Goal: Information Seeking & Learning: Learn about a topic

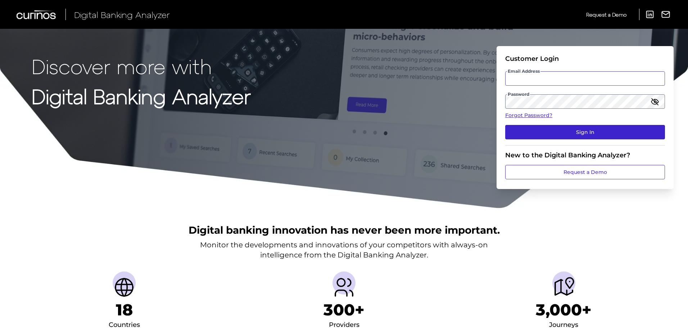
type input "[PERSON_NAME][EMAIL_ADDRESS][PERSON_NAME][DOMAIN_NAME]"
click at [562, 127] on button "Sign In" at bounding box center [585, 132] width 160 height 14
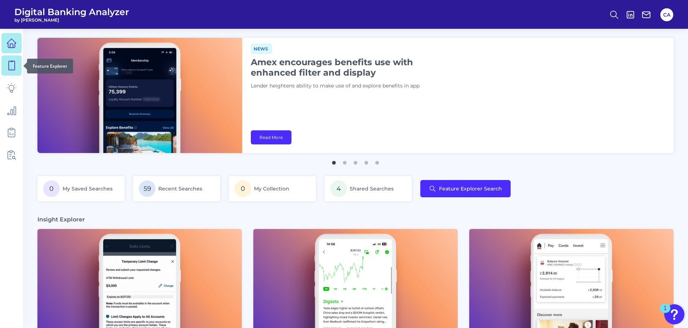
click at [12, 70] on icon at bounding box center [12, 65] width 6 height 9
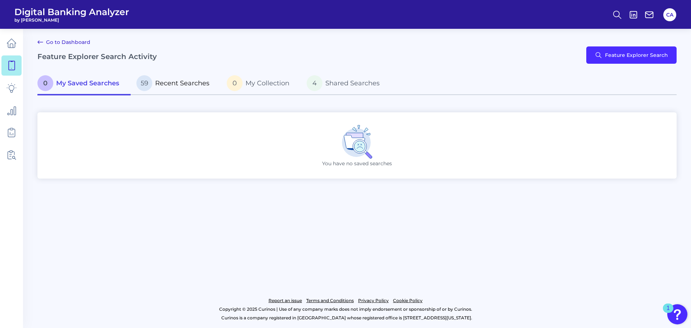
click at [182, 81] on span "Recent Searches" at bounding box center [182, 83] width 54 height 8
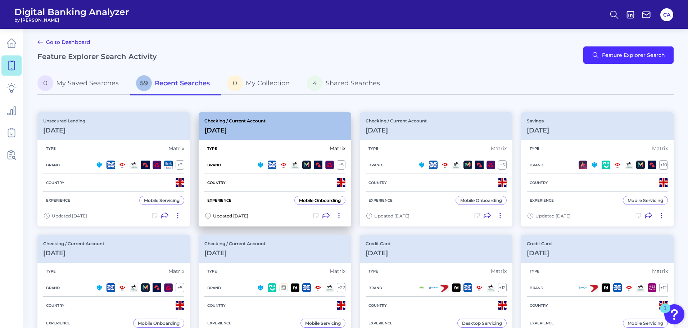
click at [236, 119] on p "Checking / Current Account" at bounding box center [234, 120] width 61 height 5
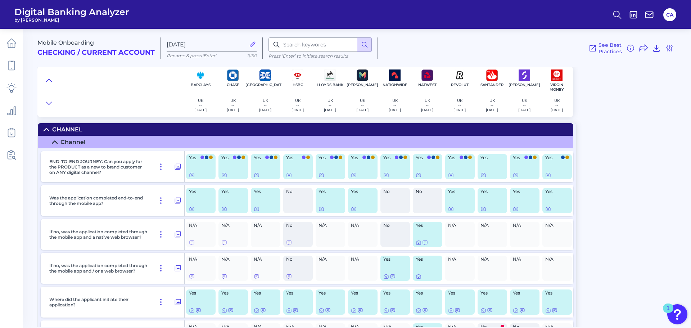
click at [195, 177] on div at bounding box center [201, 175] width 24 height 6
click at [191, 177] on icon at bounding box center [192, 175] width 4 height 4
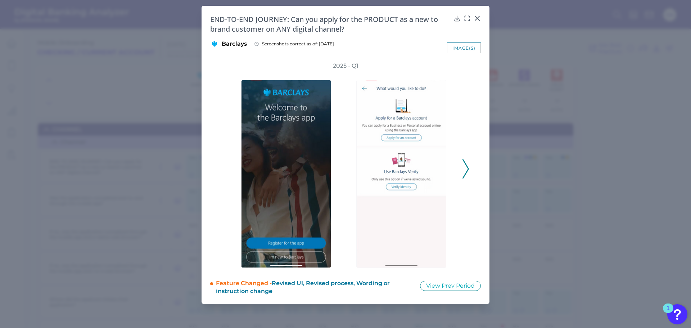
click at [466, 163] on icon at bounding box center [465, 168] width 6 height 19
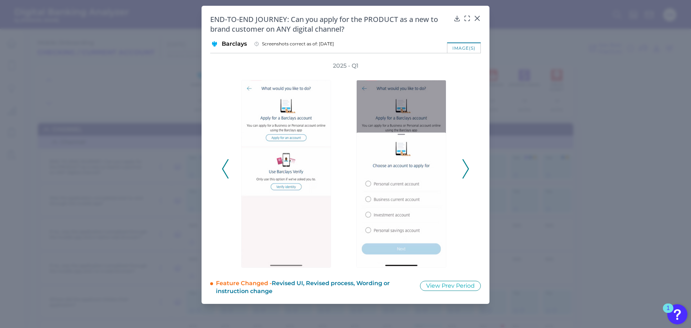
click at [466, 163] on icon at bounding box center [465, 168] width 6 height 19
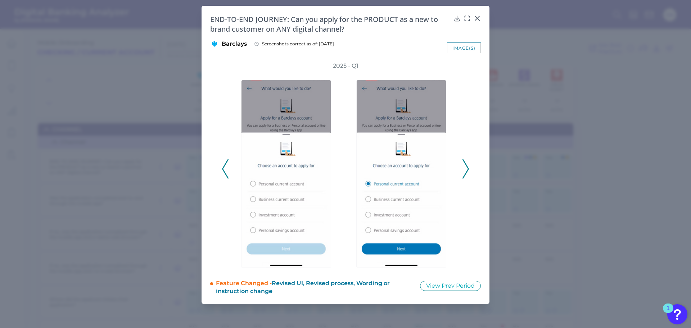
click at [466, 163] on icon at bounding box center [465, 168] width 6 height 19
click at [478, 21] on div at bounding box center [477, 23] width 7 height 7
click at [476, 21] on div at bounding box center [477, 23] width 7 height 7
click at [476, 19] on icon at bounding box center [477, 18] width 4 height 4
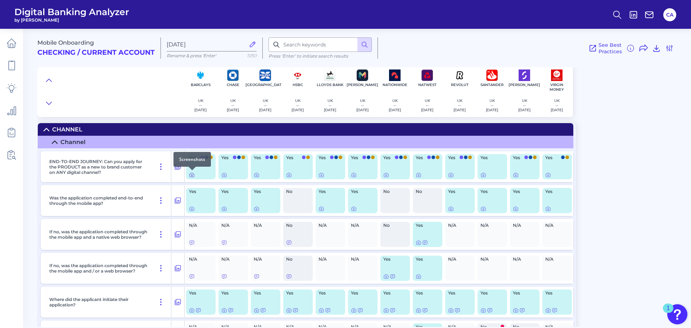
click at [189, 175] on icon at bounding box center [192, 175] width 6 height 6
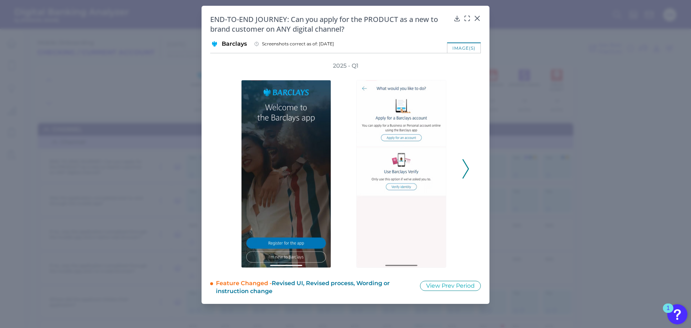
click at [465, 160] on icon at bounding box center [465, 168] width 6 height 19
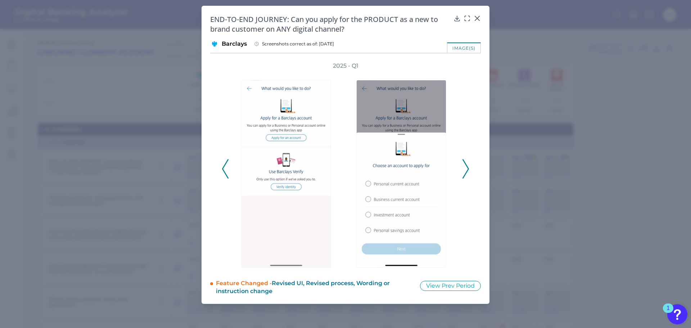
click at [465, 161] on icon at bounding box center [465, 168] width 6 height 19
click at [467, 166] on polyline at bounding box center [465, 168] width 5 height 18
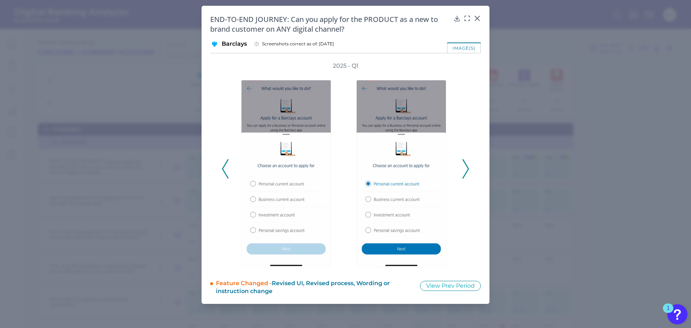
click at [467, 166] on polyline at bounding box center [465, 168] width 5 height 18
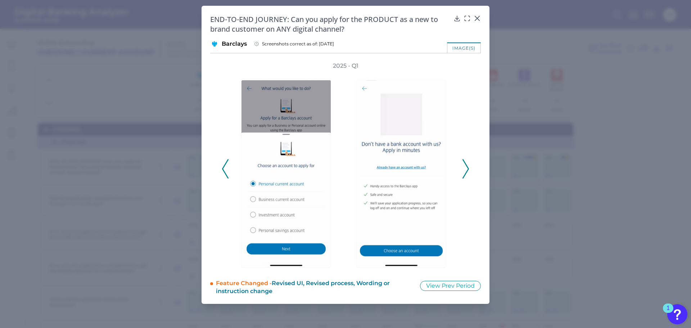
click at [467, 166] on polyline at bounding box center [465, 168] width 5 height 18
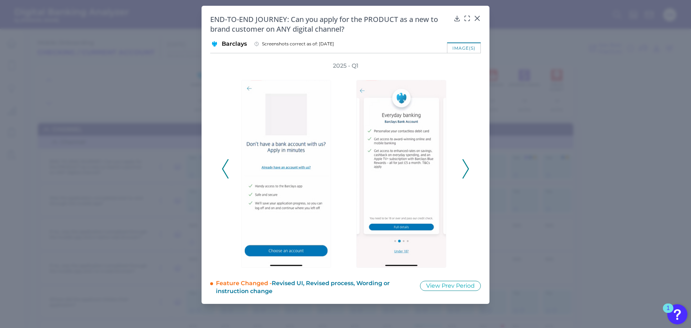
click at [467, 166] on polyline at bounding box center [465, 168] width 5 height 18
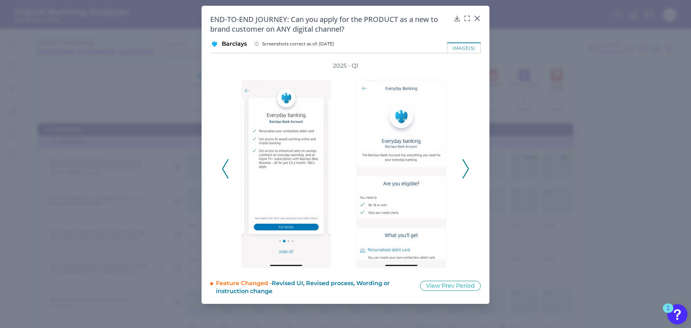
click at [467, 166] on polyline at bounding box center [465, 168] width 5 height 18
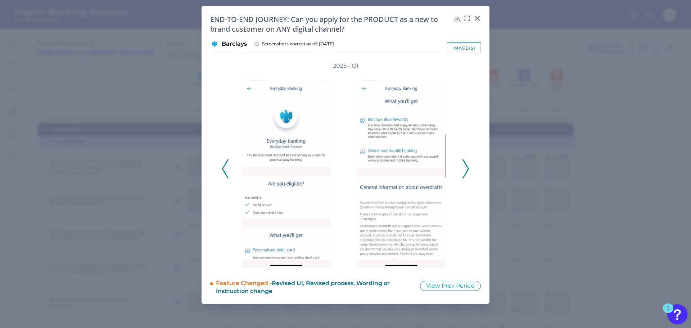
click at [473, 18] on div "END-TO-END JOURNEY: Can you apply for the PRODUCT as a new to brand customer on…" at bounding box center [345, 23] width 271 height 19
click at [475, 17] on icon at bounding box center [477, 18] width 7 height 7
